Goal: Task Accomplishment & Management: Complete application form

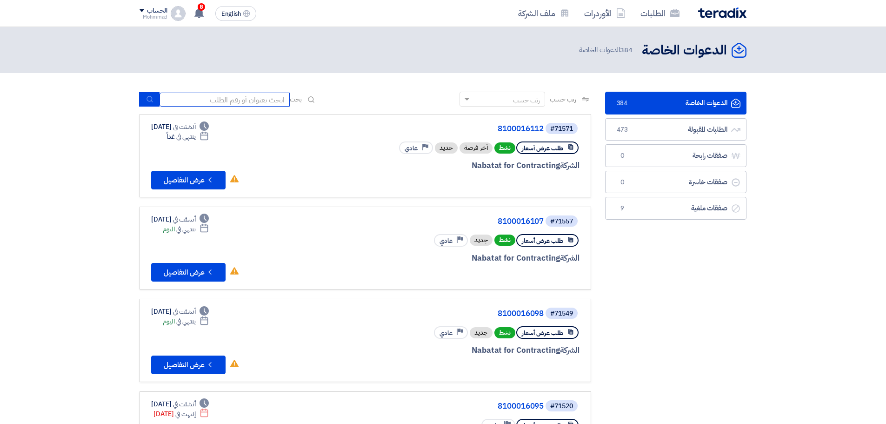
click at [237, 97] on input at bounding box center [225, 100] width 130 height 14
paste input "71563"
type input "71563"
click at [153, 98] on icon "submit" at bounding box center [149, 98] width 7 height 7
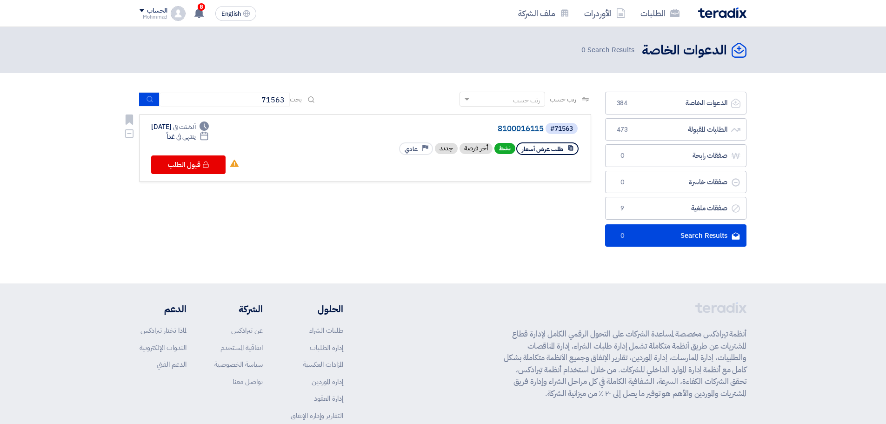
click at [533, 130] on link "8100016115" at bounding box center [451, 129] width 186 height 8
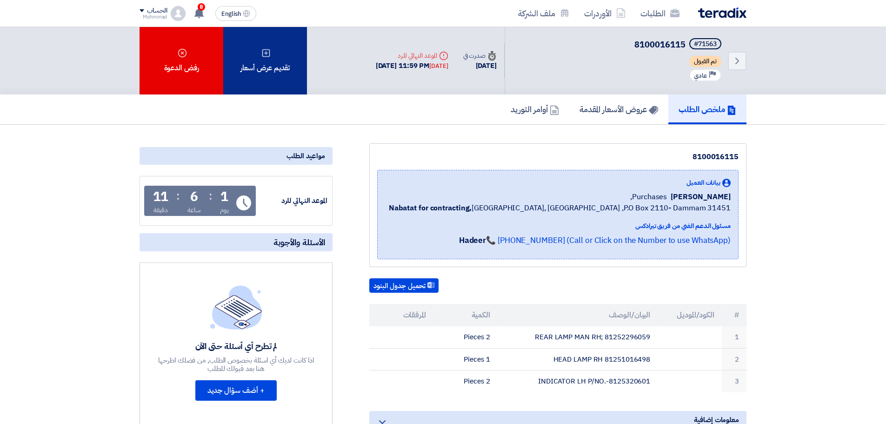
click at [277, 73] on div "تقديم عرض أسعار" at bounding box center [265, 60] width 84 height 67
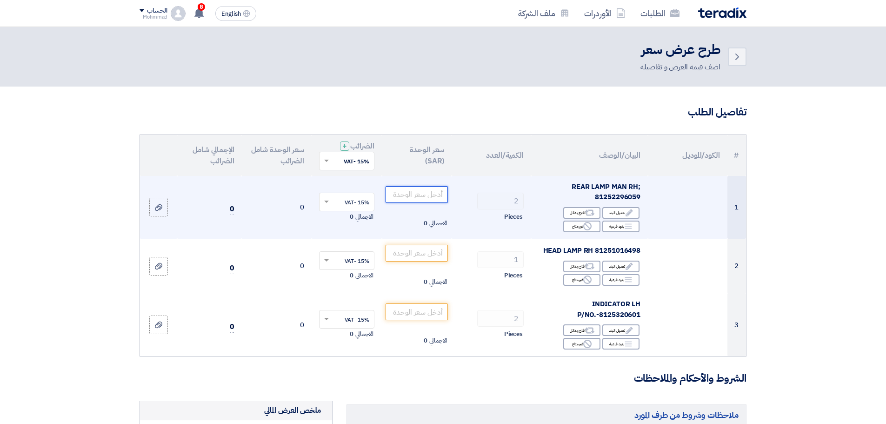
click at [433, 199] on input "number" at bounding box center [417, 194] width 63 height 17
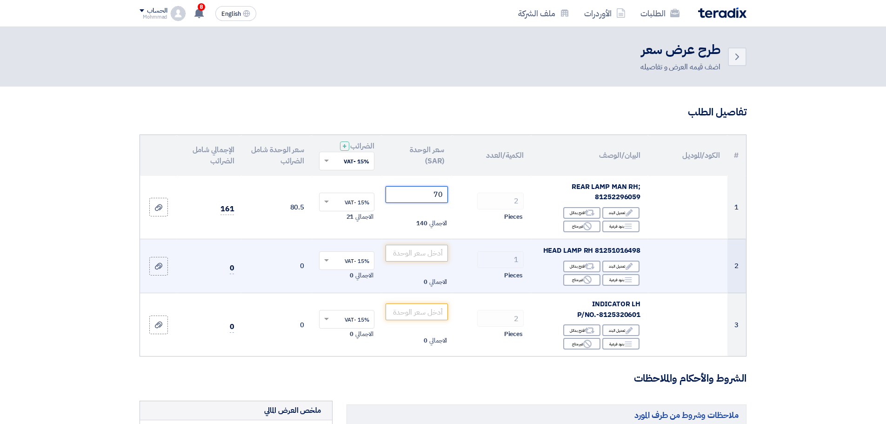
type input "70"
click at [419, 259] on input "number" at bounding box center [417, 253] width 63 height 17
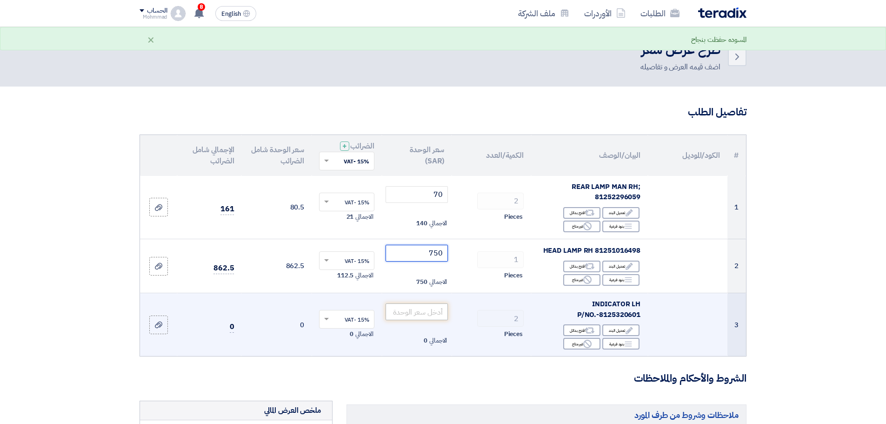
type input "750"
click at [425, 313] on input "number" at bounding box center [417, 311] width 63 height 17
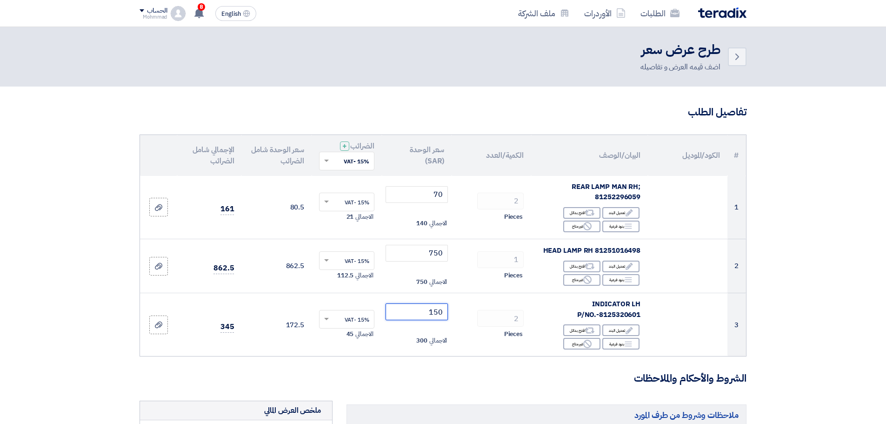
type input "150"
click at [865, 289] on section "تفاصيل الطلب # الكود/الموديل البيان/الوصف الكمية/العدد سعر الوحدة (SAR) الضرائب…" at bounding box center [443, 420] width 886 height 666
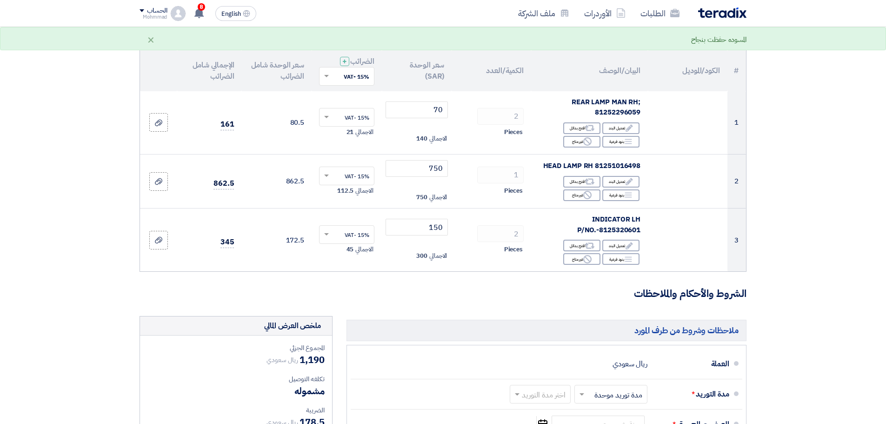
scroll to position [194, 0]
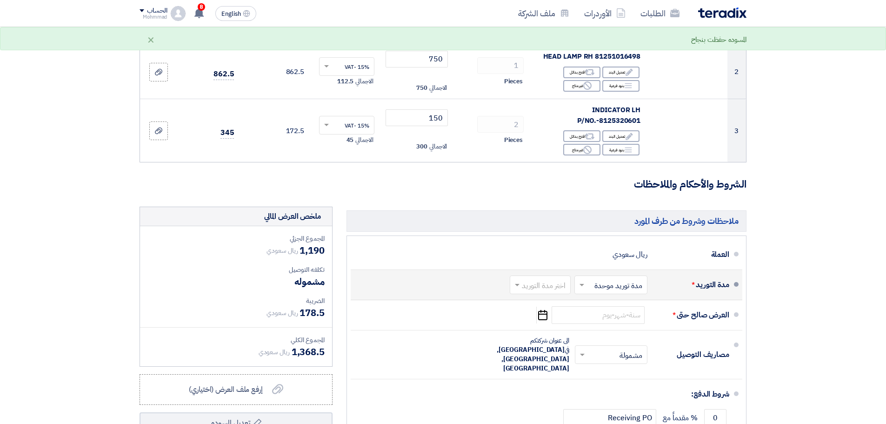
click at [546, 285] on input "text" at bounding box center [538, 285] width 56 height 13
click at [550, 311] on div "(1-2) أيام" at bounding box center [542, 304] width 60 height 17
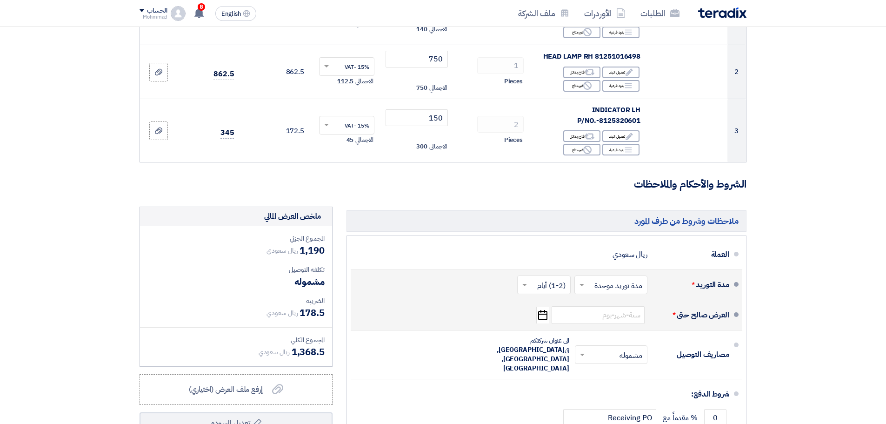
click at [542, 316] on icon "Pick a date" at bounding box center [542, 314] width 13 height 17
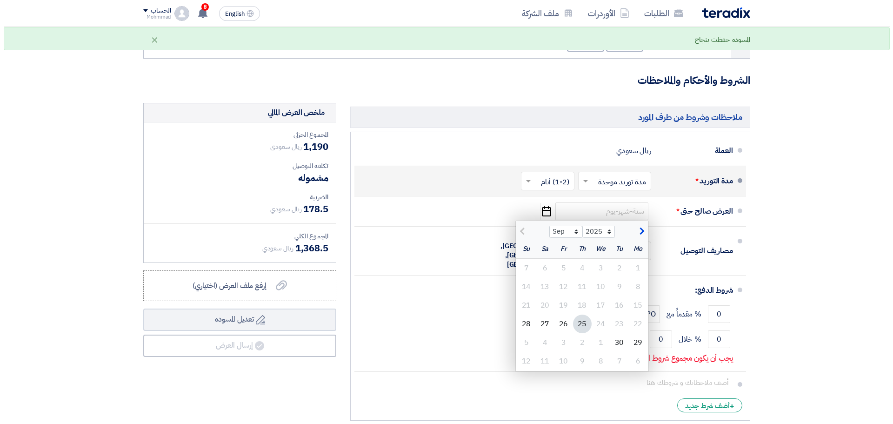
scroll to position [310, 0]
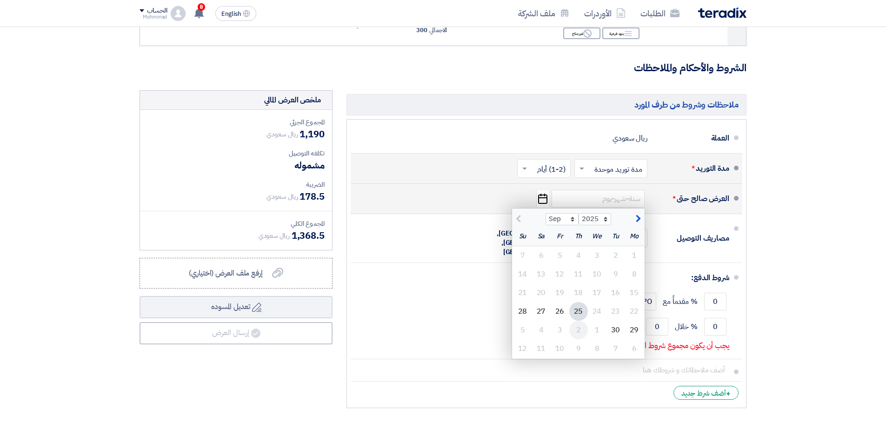
click at [576, 330] on div "2" at bounding box center [578, 329] width 19 height 19
type input "[DATE]"
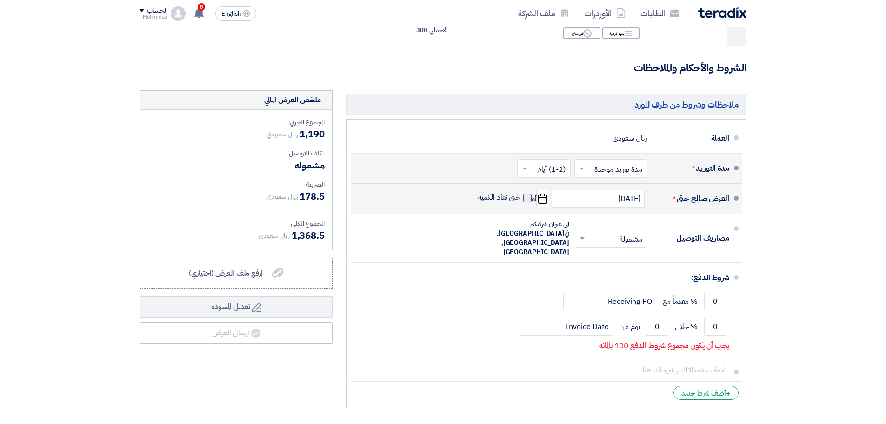
click at [527, 200] on span at bounding box center [527, 197] width 8 height 8
click at [521, 200] on input "حتى نفاذ الكمية" at bounding box center [498, 202] width 45 height 18
checkbox input "true"
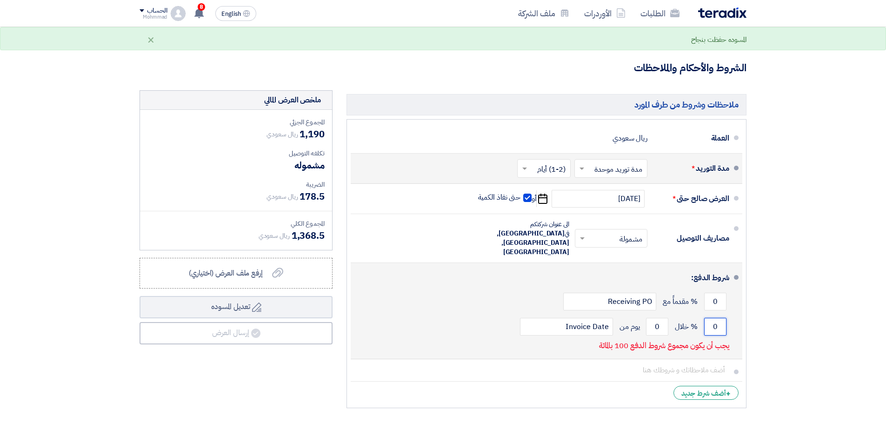
click at [721, 318] on input "0" at bounding box center [715, 327] width 22 height 18
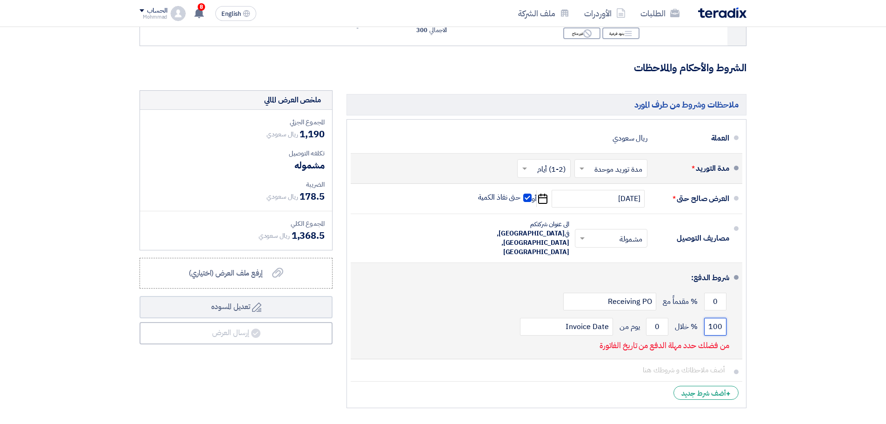
type input "100"
click at [140, 296] on button "Draft تعديل المسوده" at bounding box center [236, 307] width 193 height 22
click at [666, 318] on input "0" at bounding box center [657, 327] width 22 height 18
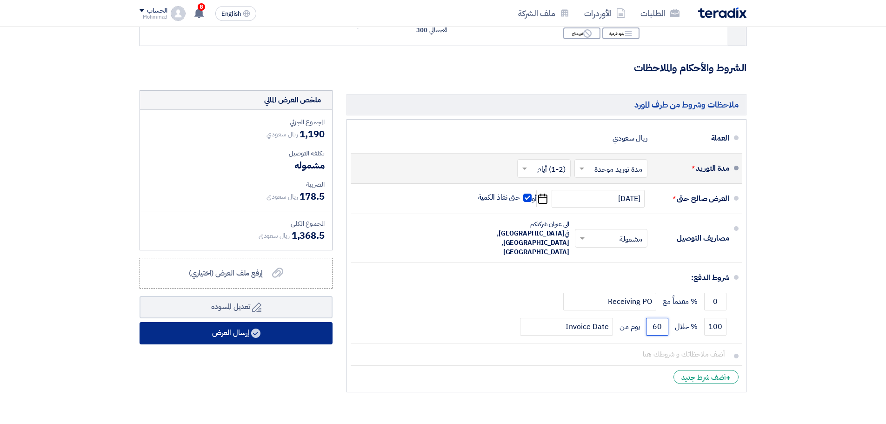
type input "60"
click at [263, 331] on button "إرسال العرض" at bounding box center [236, 333] width 193 height 22
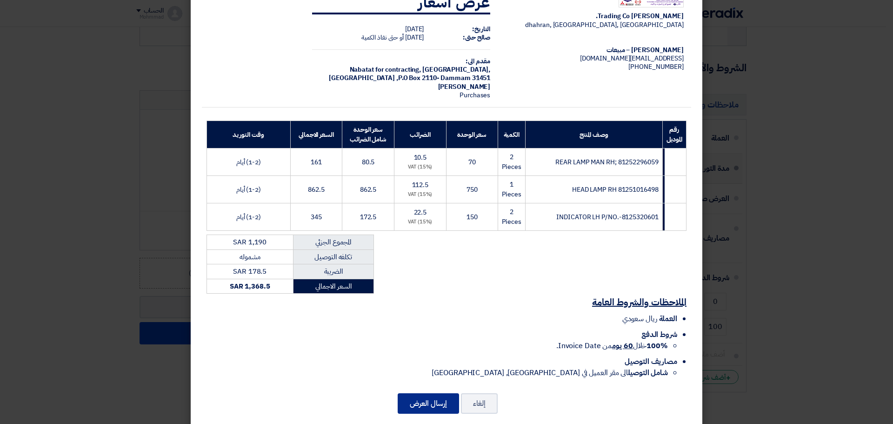
scroll to position [42, 0]
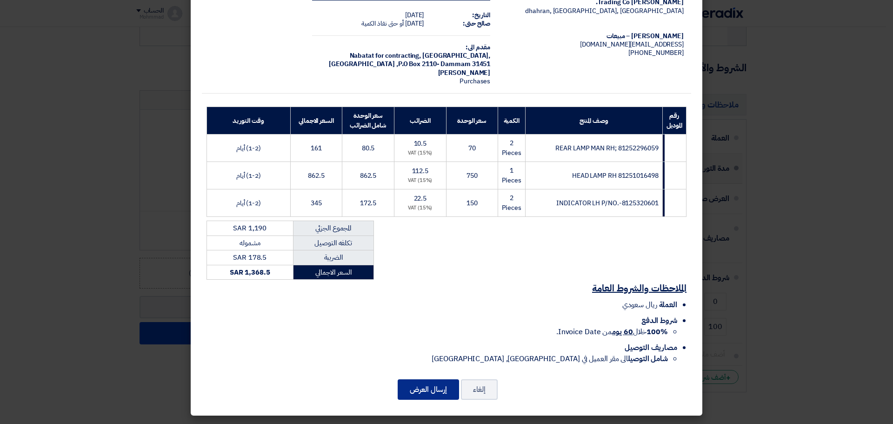
click at [439, 383] on button "إرسال العرض" at bounding box center [428, 389] width 61 height 20
click at [494, 391] on button "إلغاء" at bounding box center [479, 389] width 37 height 20
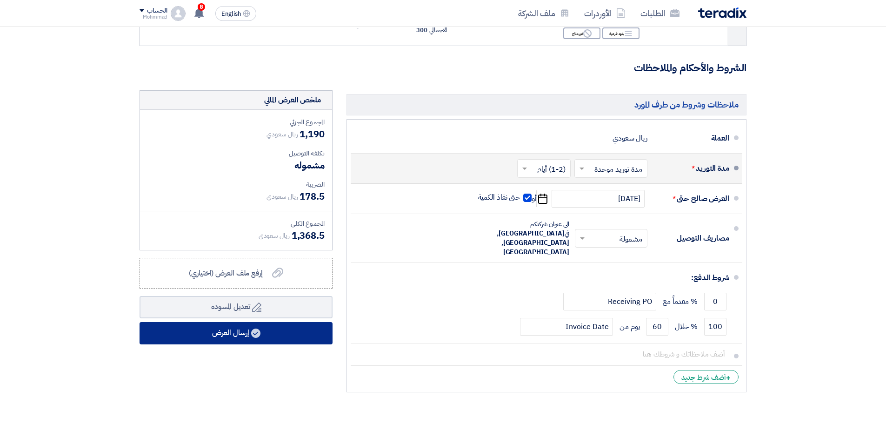
click at [238, 334] on button "إرسال العرض" at bounding box center [236, 333] width 193 height 22
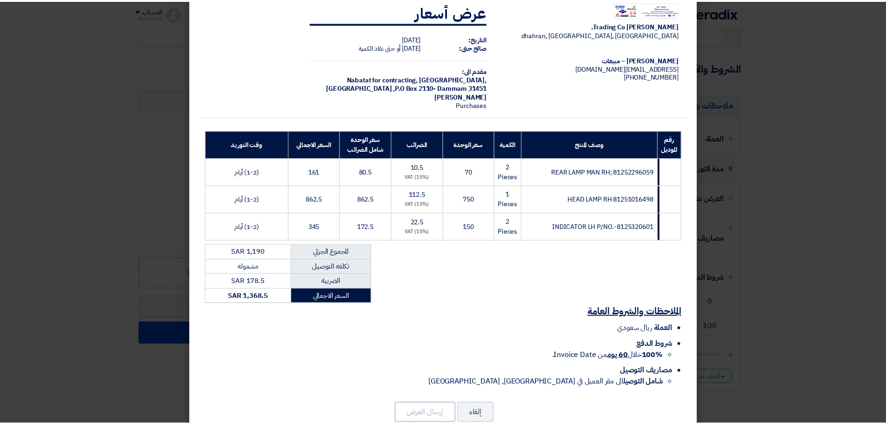
scroll to position [0, 0]
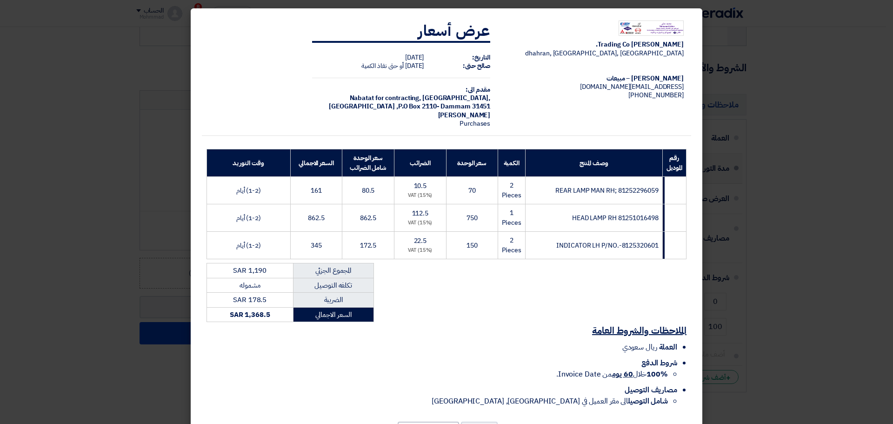
click at [783, 115] on modal-container "[PERSON_NAME] Trading Co. [GEOGRAPHIC_DATA], [GEOGRAPHIC_DATA], [GEOGRAPHIC_DAT…" at bounding box center [446, 212] width 893 height 424
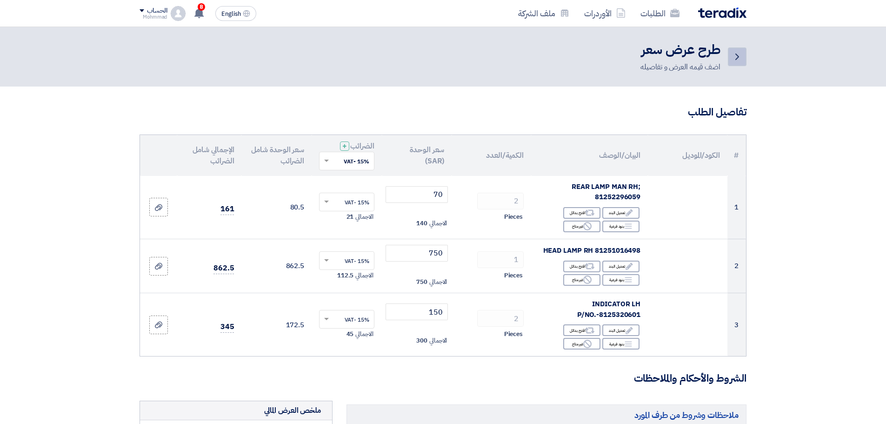
click at [737, 54] on use at bounding box center [737, 56] width 4 height 7
